Goal: Task Accomplishment & Management: Complete application form

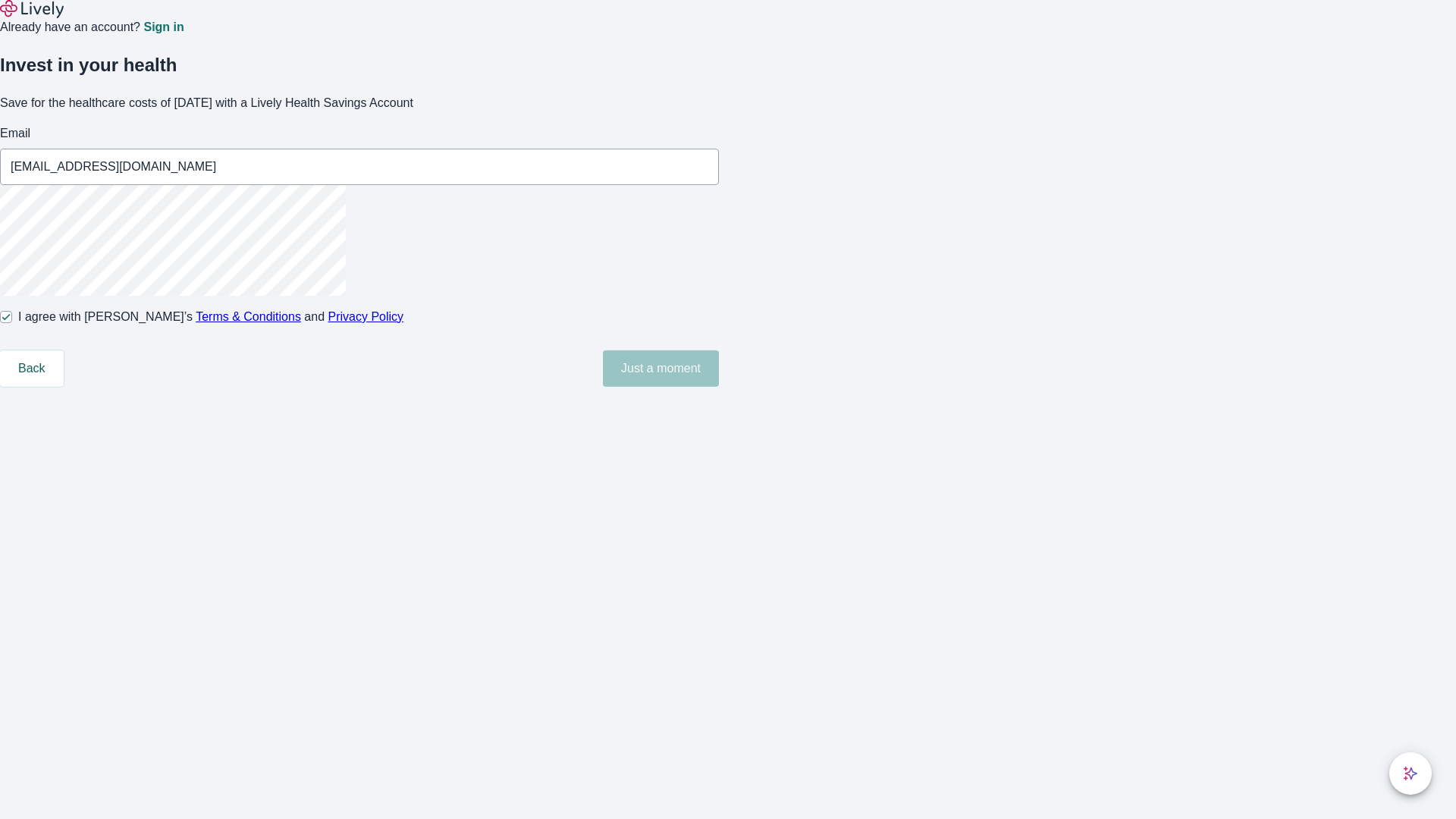
type input "[EMAIL_ADDRESS][DOMAIN_NAME]"
click at [12, 323] on input "I agree with Lively’s Terms & Conditions and Privacy Policy" at bounding box center [6, 316] width 12 height 12
checkbox input "false"
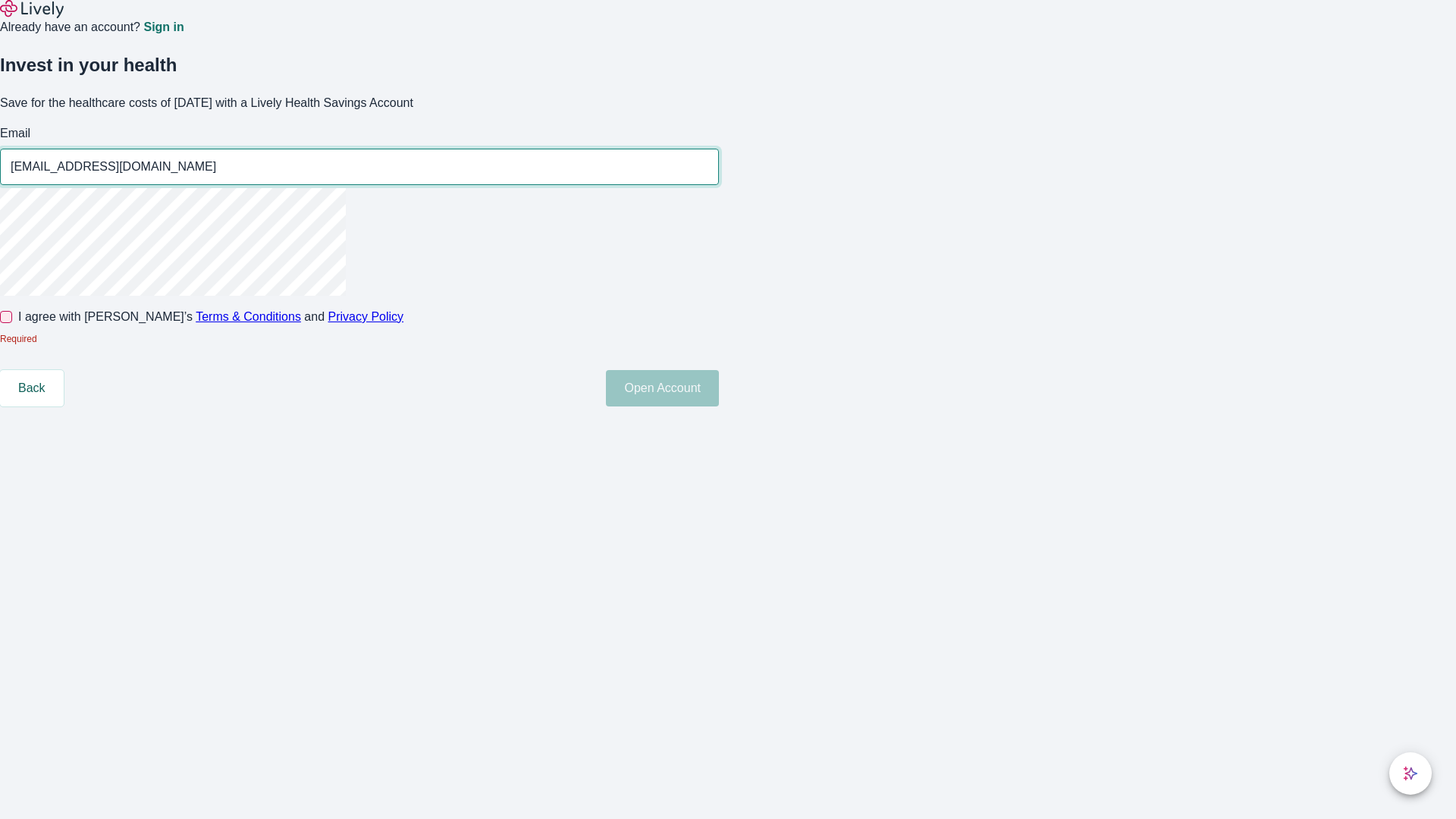
type input "[EMAIL_ADDRESS][DOMAIN_NAME]"
click at [12, 323] on input "I agree with Lively’s Terms & Conditions and Privacy Policy" at bounding box center [6, 316] width 12 height 12
checkbox input "true"
click at [719, 407] on button "Open Account" at bounding box center [662, 387] width 113 height 36
